Goal: Task Accomplishment & Management: Manage account settings

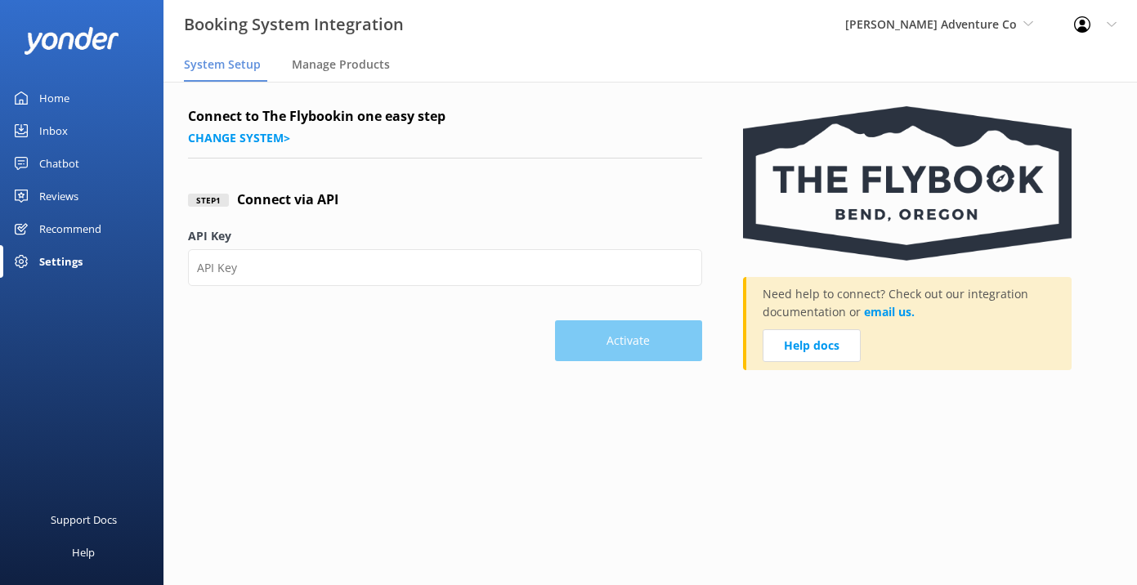
click at [233, 60] on span "System Setup" at bounding box center [222, 64] width 77 height 16
click at [237, 140] on link "Change system >" at bounding box center [239, 138] width 102 height 16
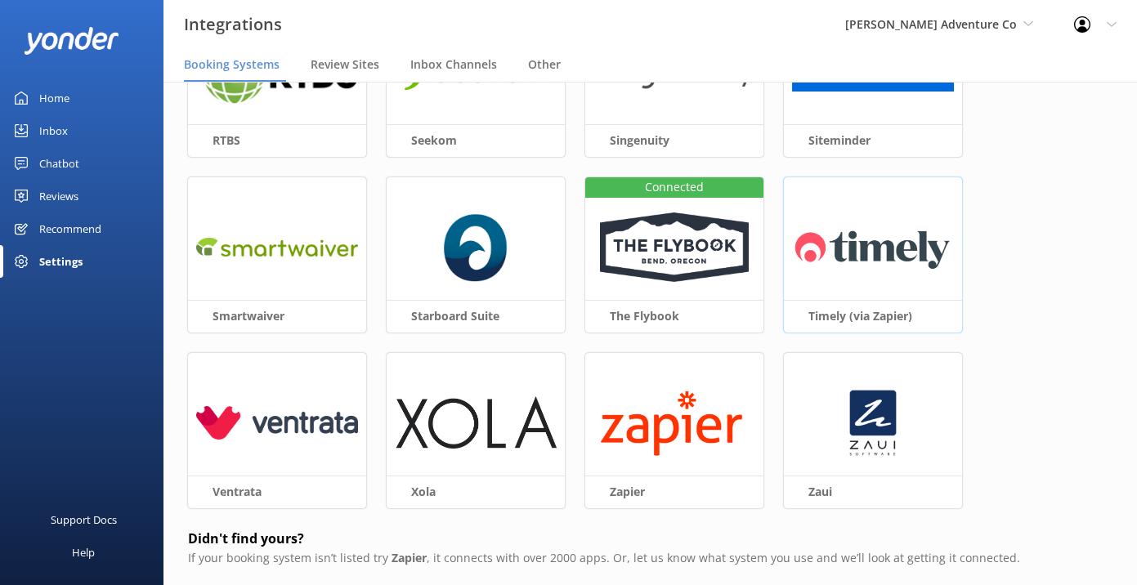
scroll to position [652, 0]
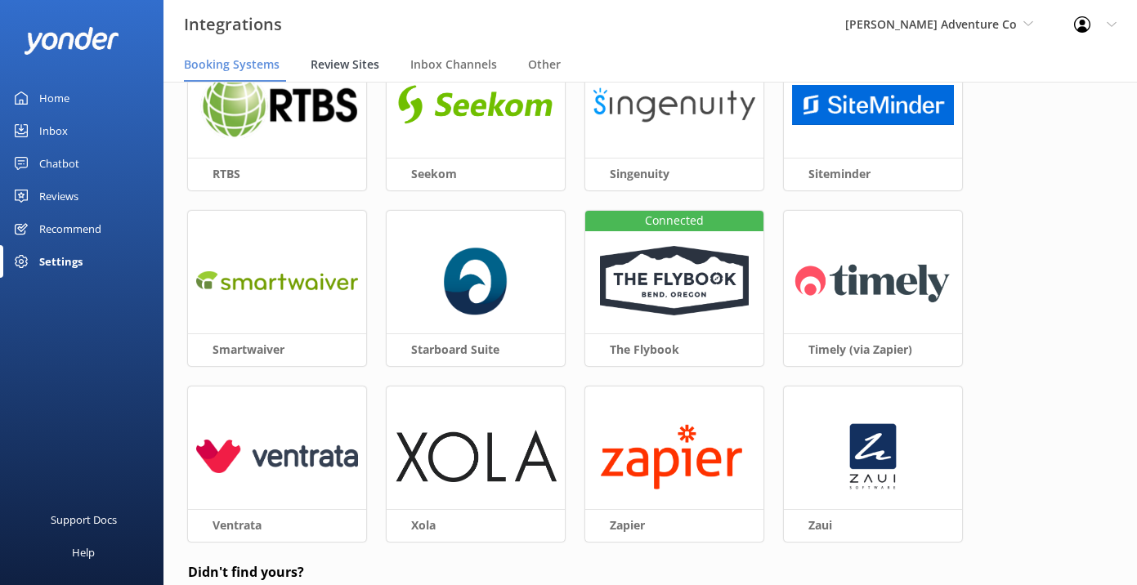
click at [343, 66] on span "Review Sites" at bounding box center [345, 64] width 69 height 16
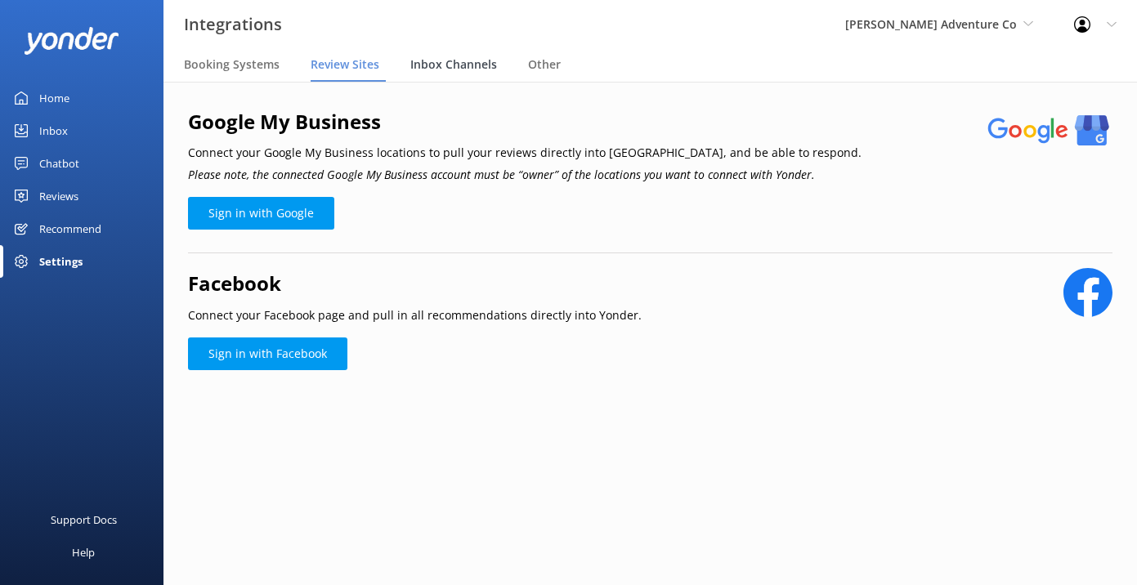
click at [450, 65] on span "Inbox Channels" at bounding box center [453, 64] width 87 height 16
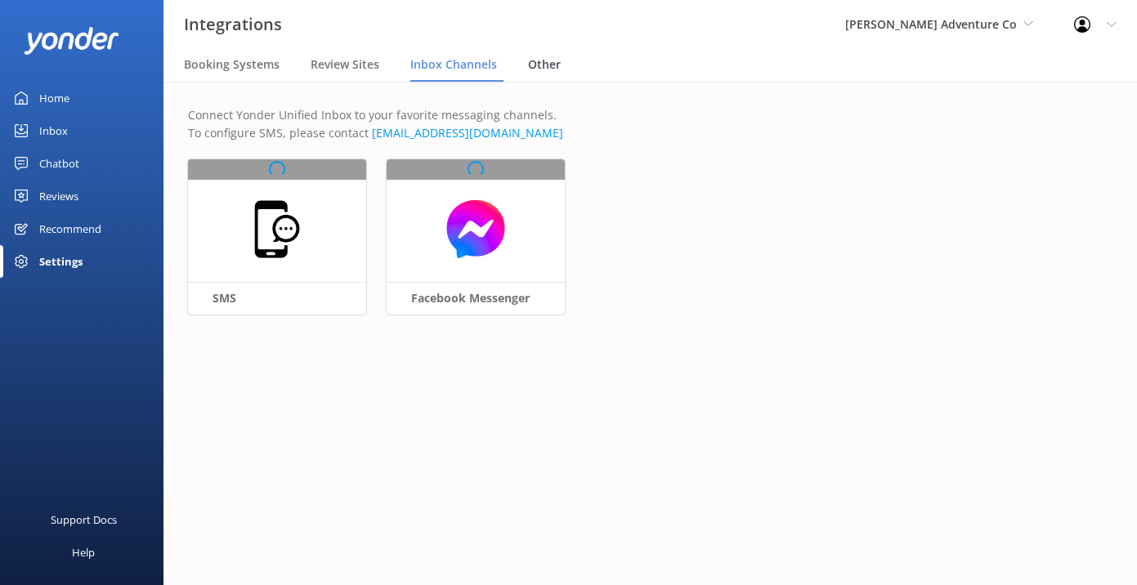
click at [559, 65] on div "Other" at bounding box center [547, 65] width 39 height 33
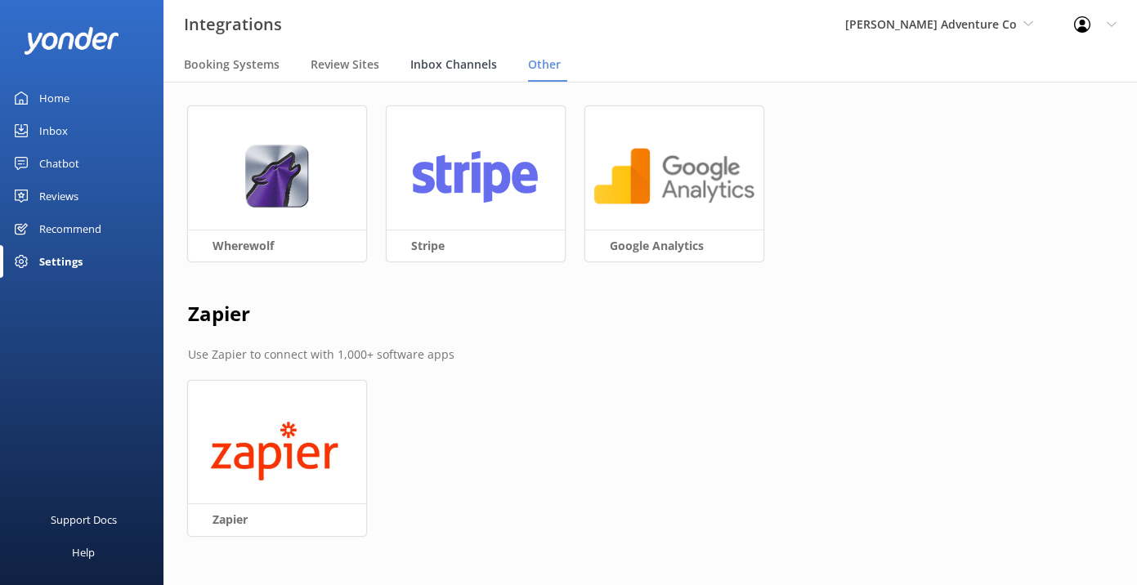
click at [470, 62] on span "Inbox Channels" at bounding box center [453, 64] width 87 height 16
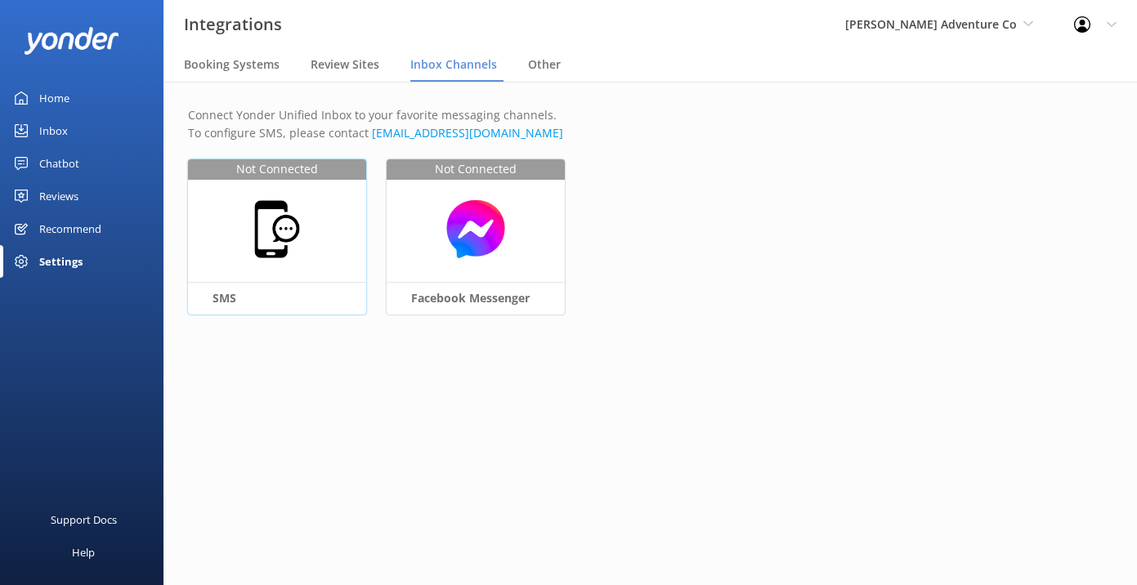
click at [282, 221] on img at bounding box center [277, 229] width 63 height 63
select select "US"
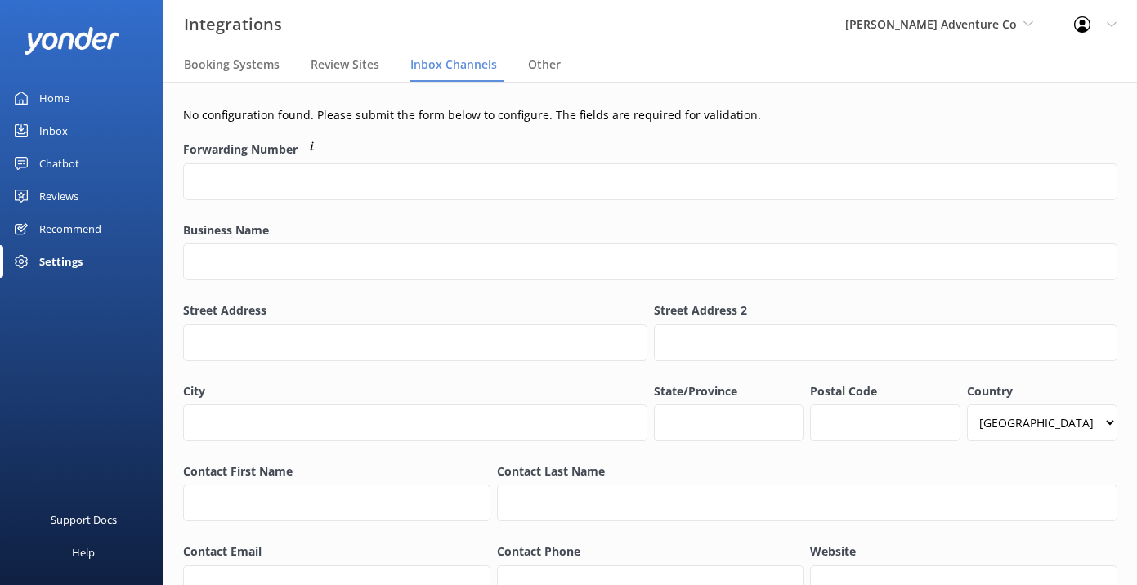
scroll to position [109, 0]
select select "US"
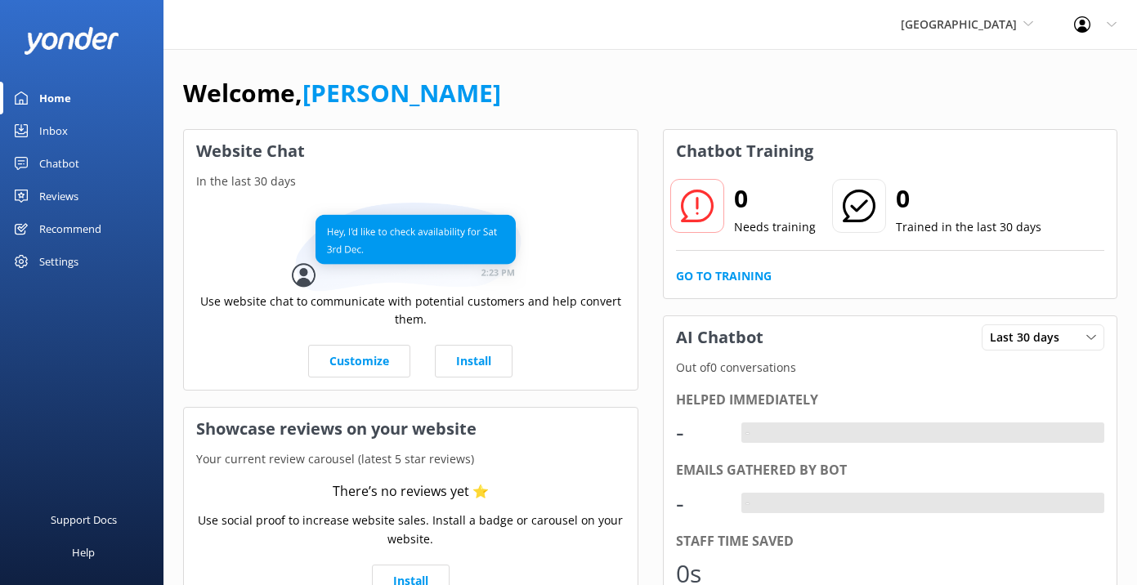
click at [984, 14] on div "La Jolla Adventure Park Kendall's Adventure Co Cool Tours Inc Tongariro River R…" at bounding box center [967, 24] width 173 height 49
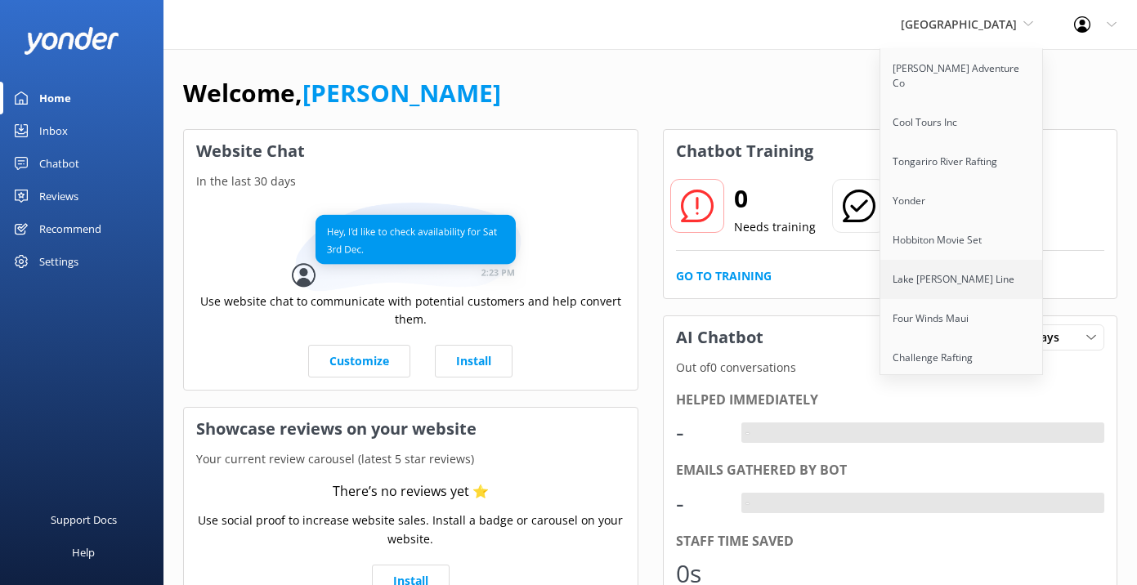
scroll to position [67, 0]
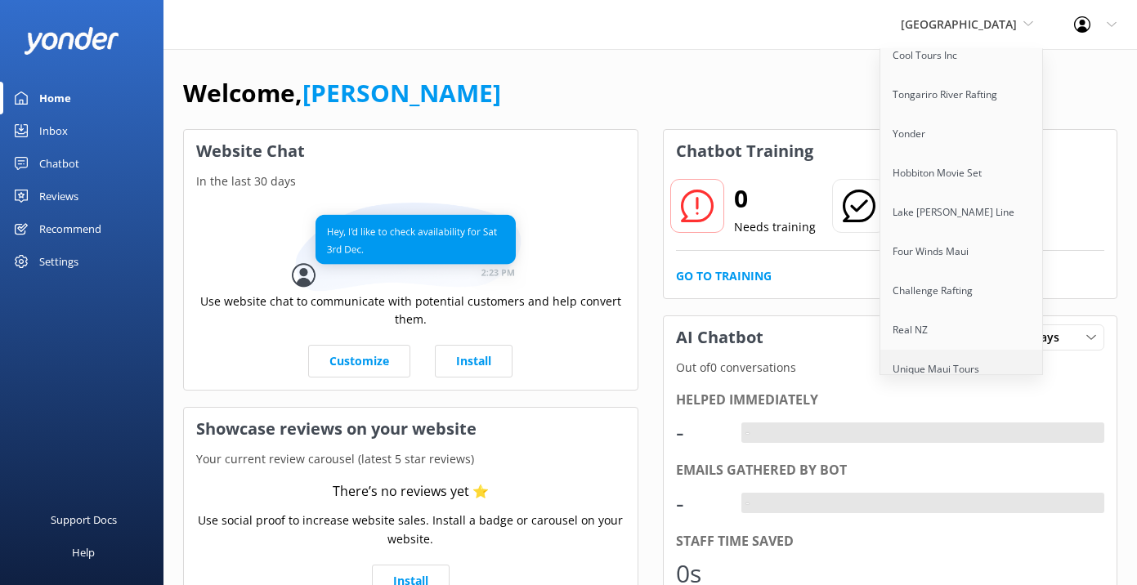
click at [935, 350] on link "Unique Maui Tours" at bounding box center [963, 369] width 164 height 39
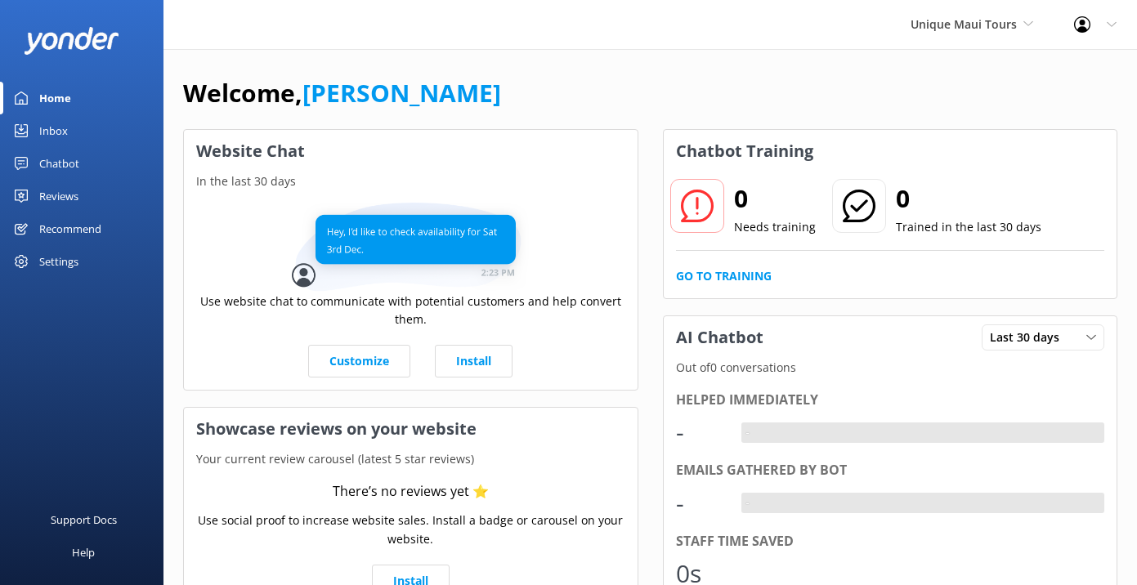
click at [74, 160] on div "Chatbot" at bounding box center [59, 163] width 40 height 33
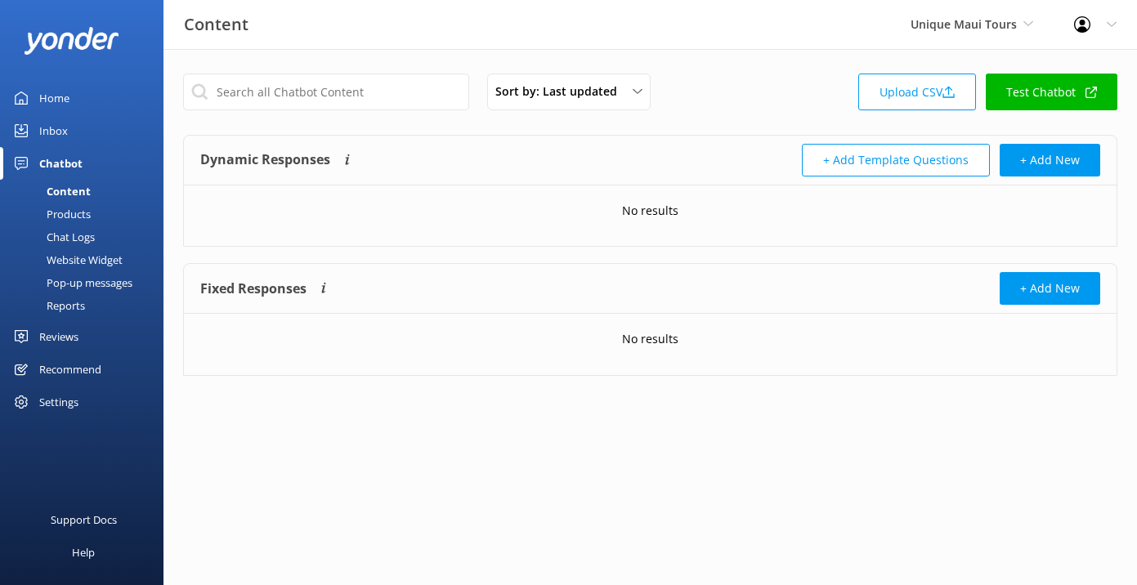
click at [90, 256] on div "Website Widget" at bounding box center [66, 260] width 113 height 23
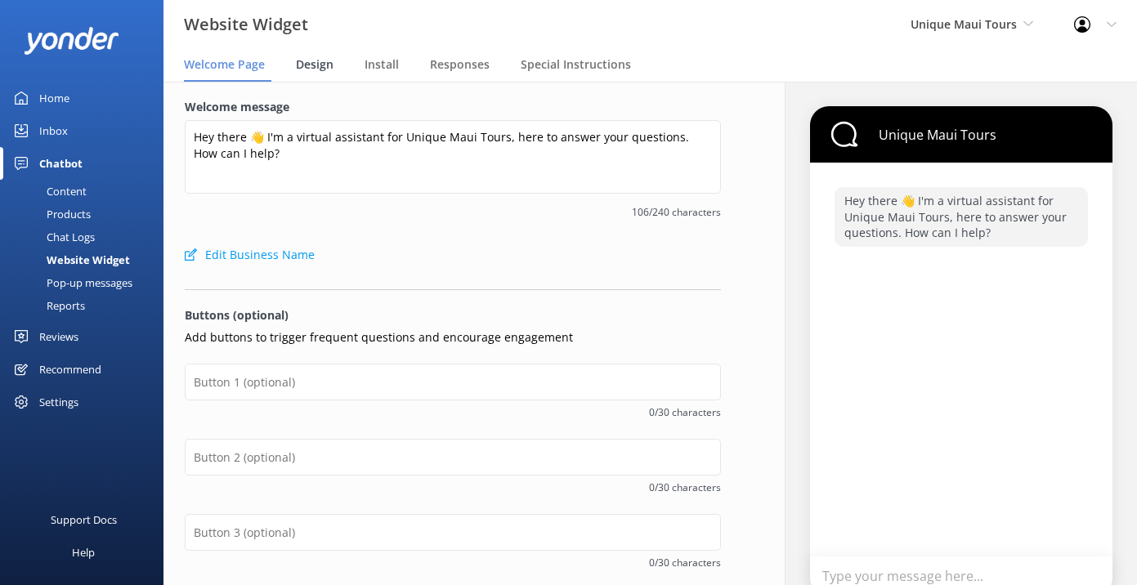
click at [311, 70] on span "Design" at bounding box center [315, 64] width 38 height 16
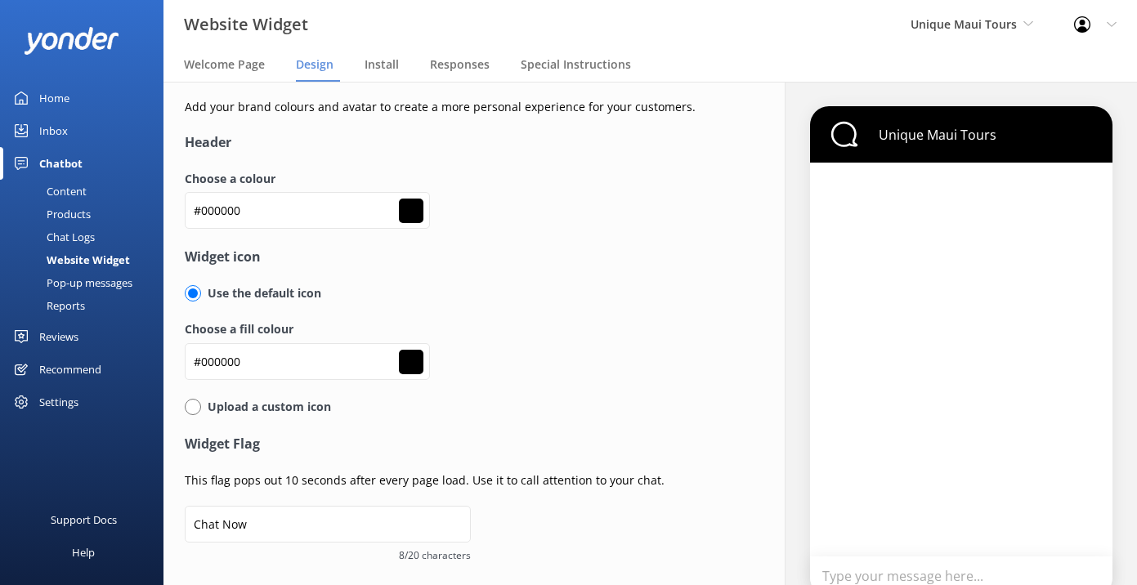
type input "#ffffff"
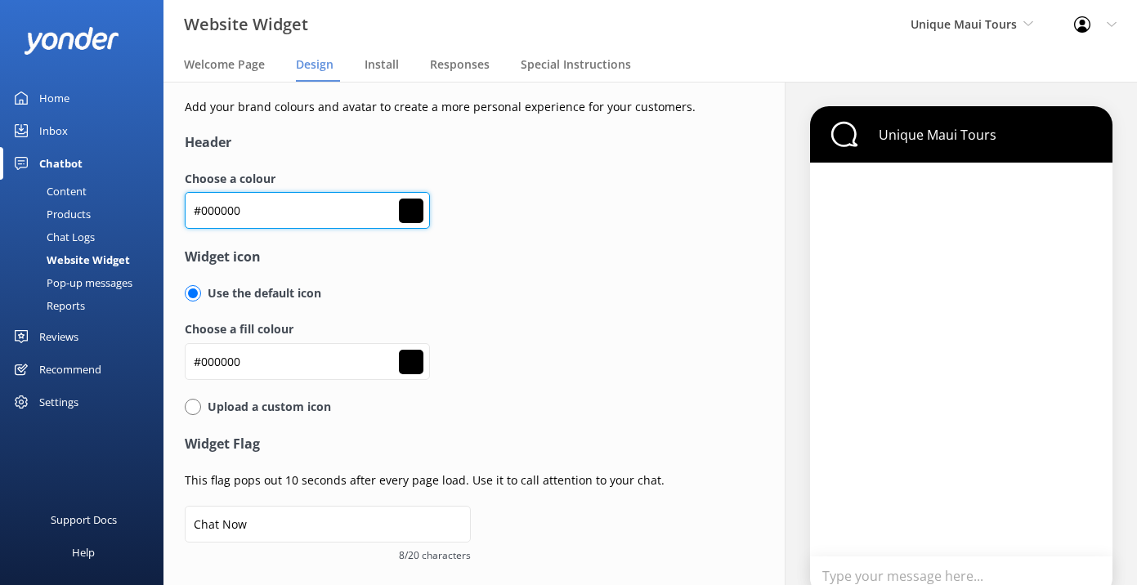
click at [230, 211] on input "#000000" at bounding box center [307, 210] width 245 height 37
paste input "e4d63"
type input "#0e4d63"
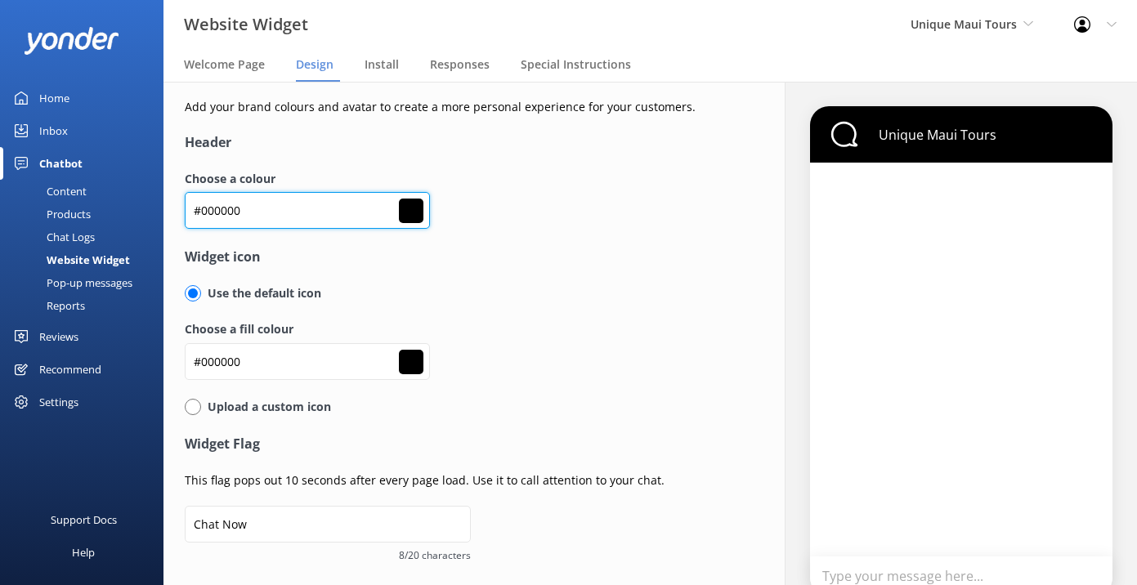
type input "#ffffff"
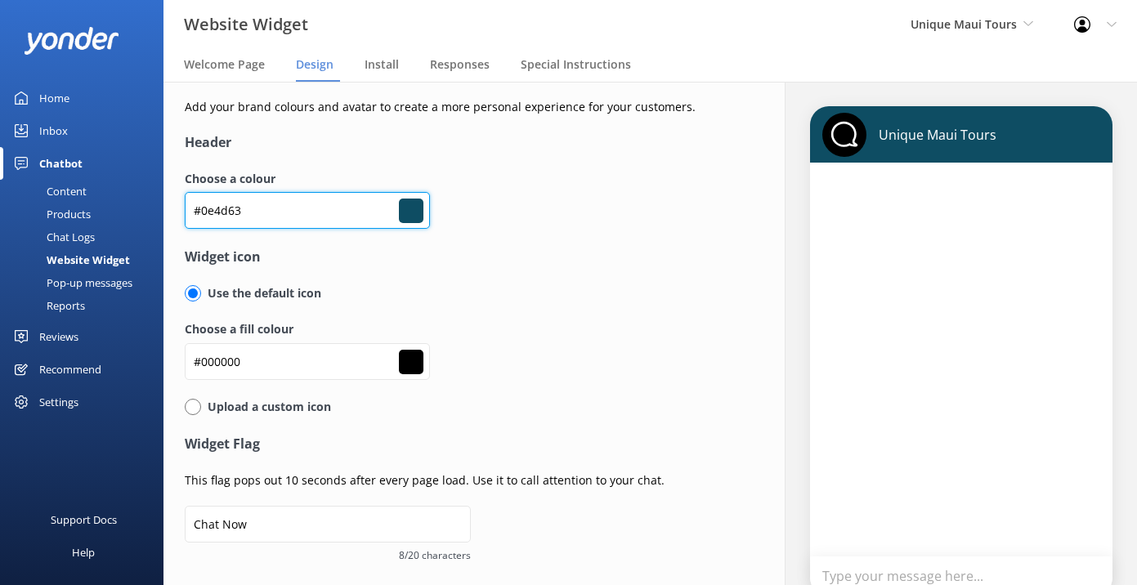
type input "#0e4d63"
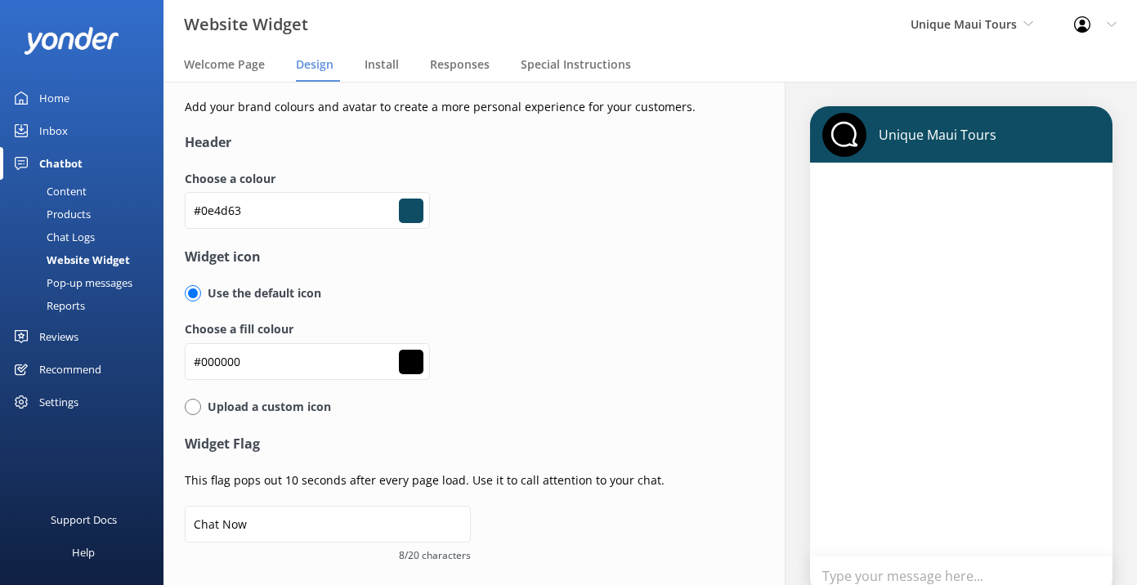
click at [438, 259] on h4 "Widget icon" at bounding box center [453, 257] width 536 height 21
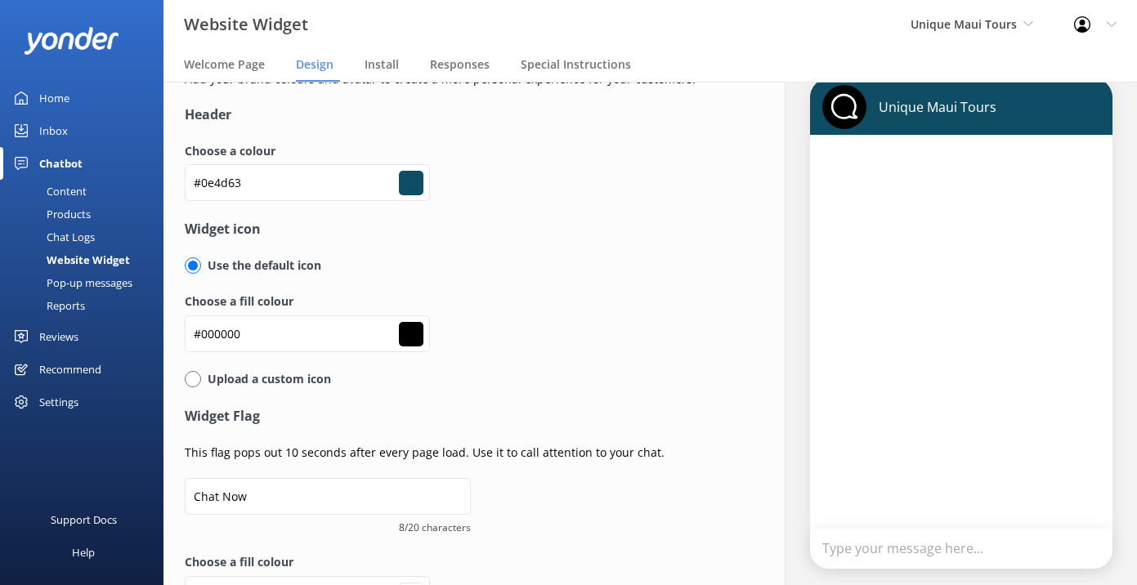
scroll to position [35, 0]
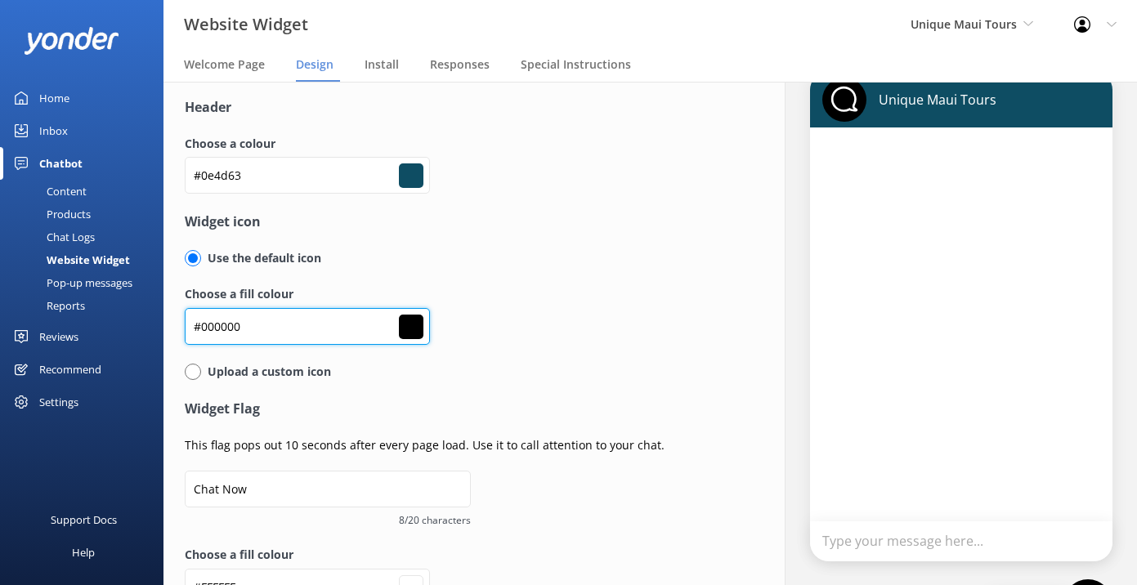
type input "#ffffff"
click at [228, 194] on input "#000000" at bounding box center [307, 175] width 245 height 37
paste input "#327f42"
type input "##327f42"
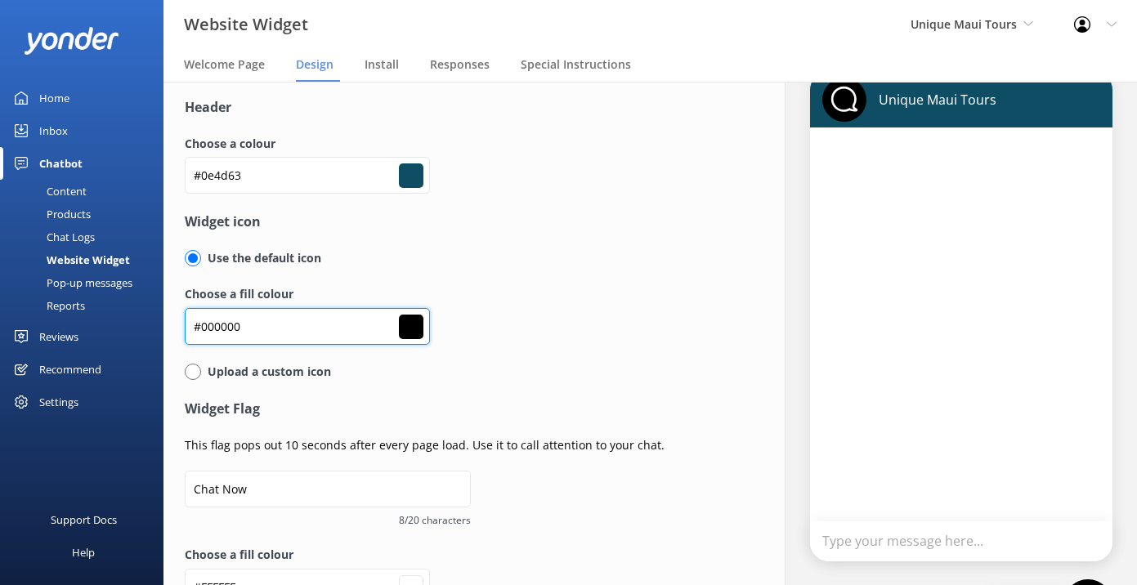
type input "#000000"
type input "#ffffff"
click at [545, 346] on div "Choose a fill colour ##327f42 #000000" at bounding box center [453, 323] width 536 height 77
click at [200, 194] on input "##327f42" at bounding box center [307, 175] width 245 height 37
type input "#327f42"
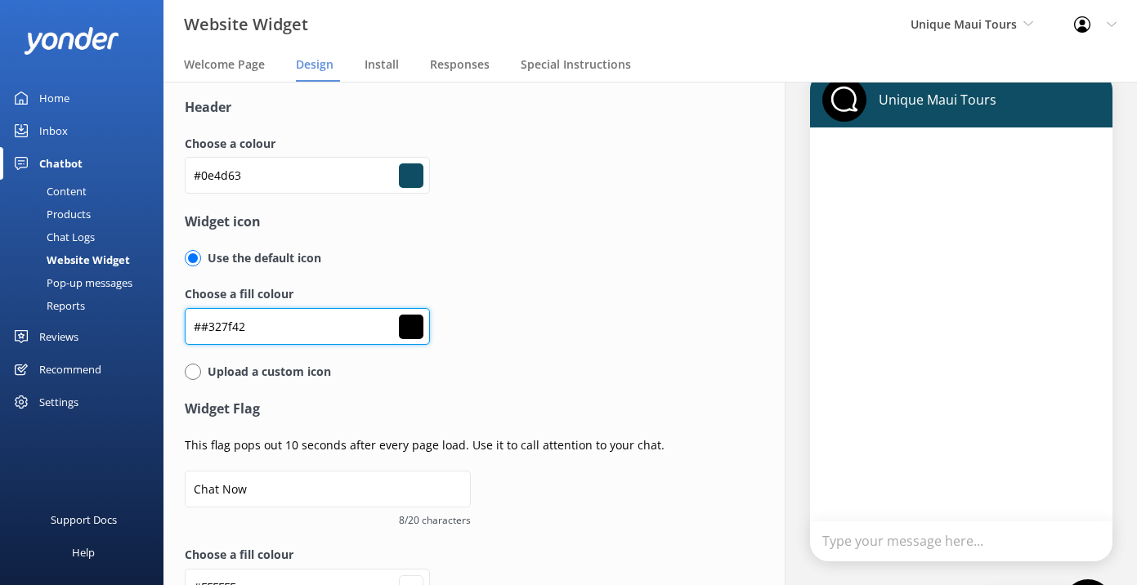
type input "#327f42"
type input "#ffffff"
type input "#327f42"
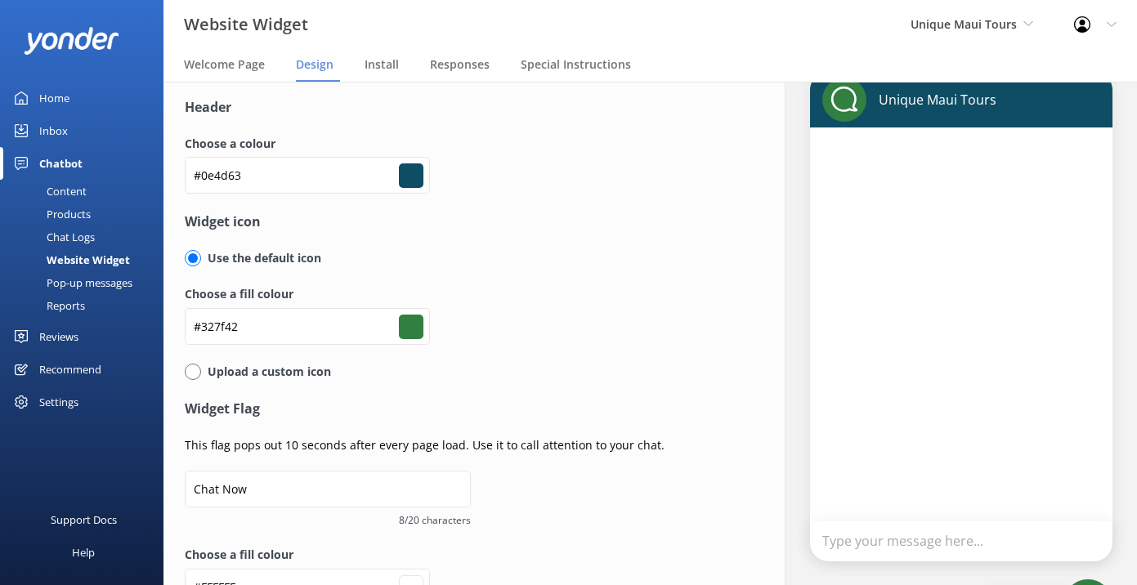
click at [625, 311] on div "Choose a fill colour #327f42 #327f42" at bounding box center [453, 323] width 536 height 77
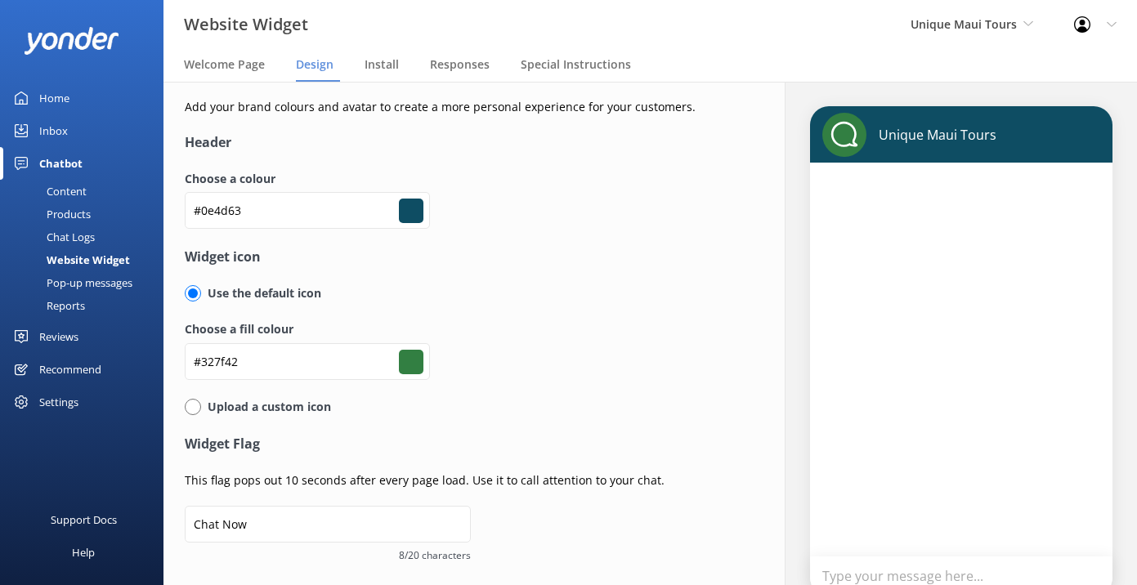
scroll to position [130, 0]
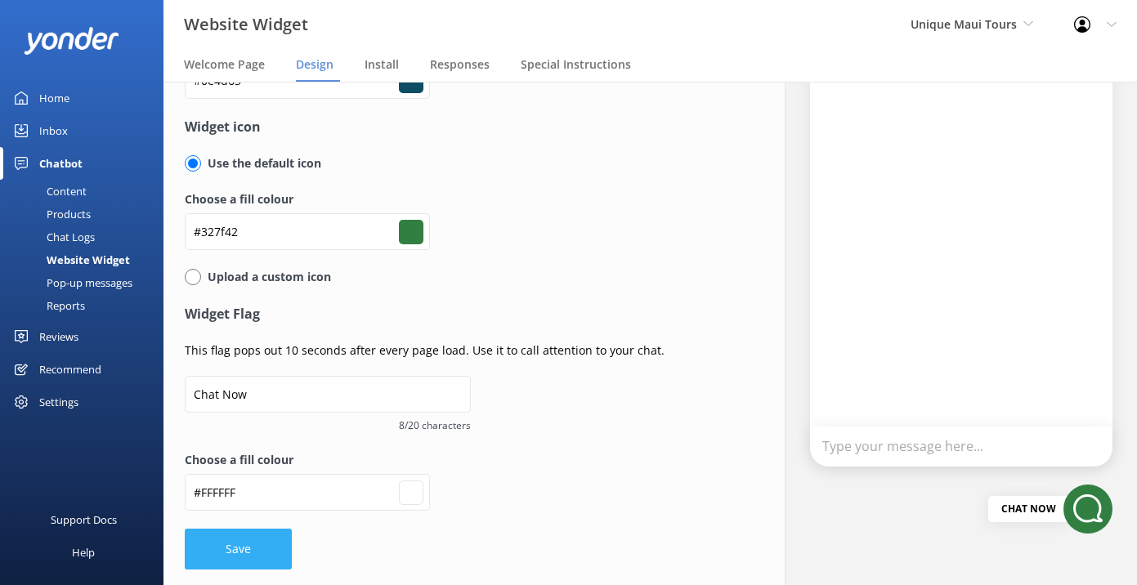
click at [259, 545] on button "Save" at bounding box center [238, 549] width 107 height 41
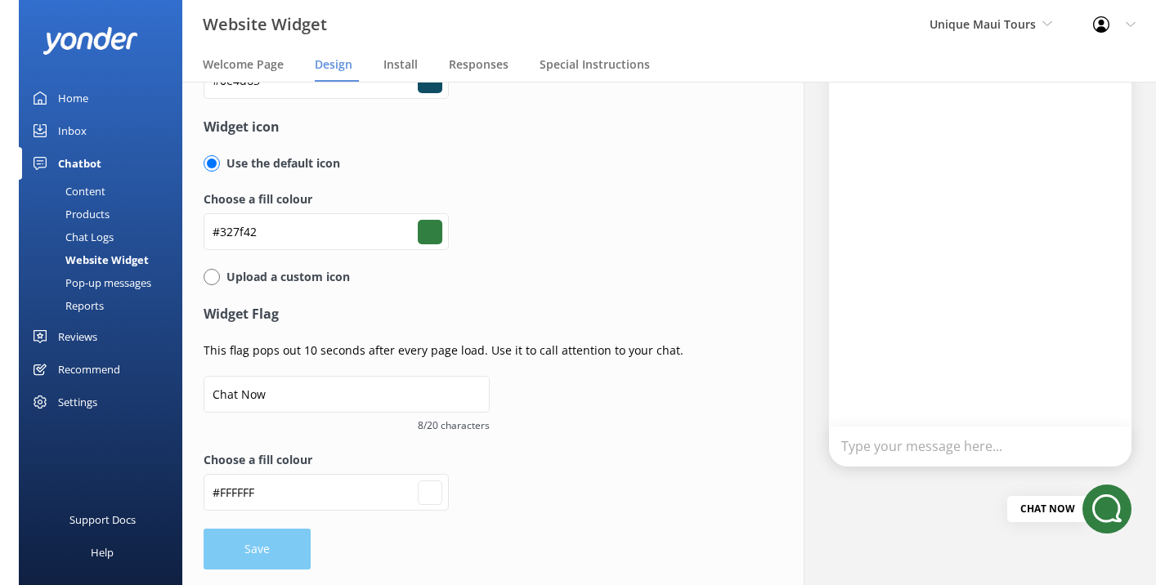
scroll to position [0, 0]
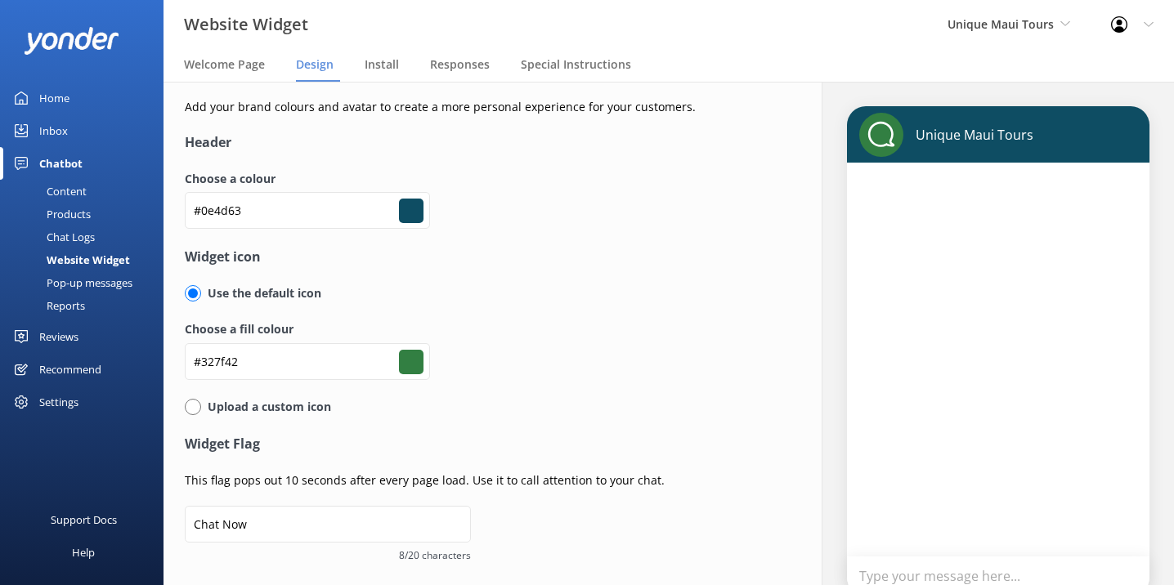
type input "#ffffff"
